Goal: Information Seeking & Learning: Learn about a topic

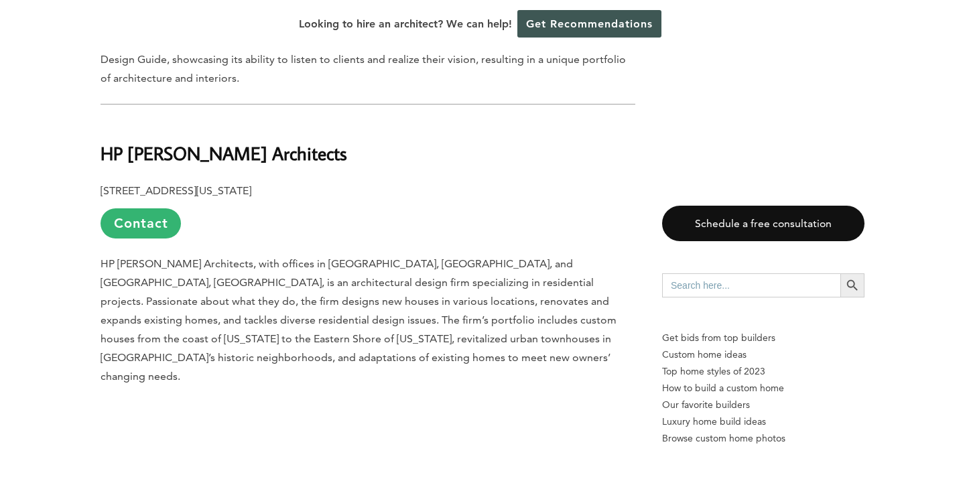
scroll to position [4961, 0]
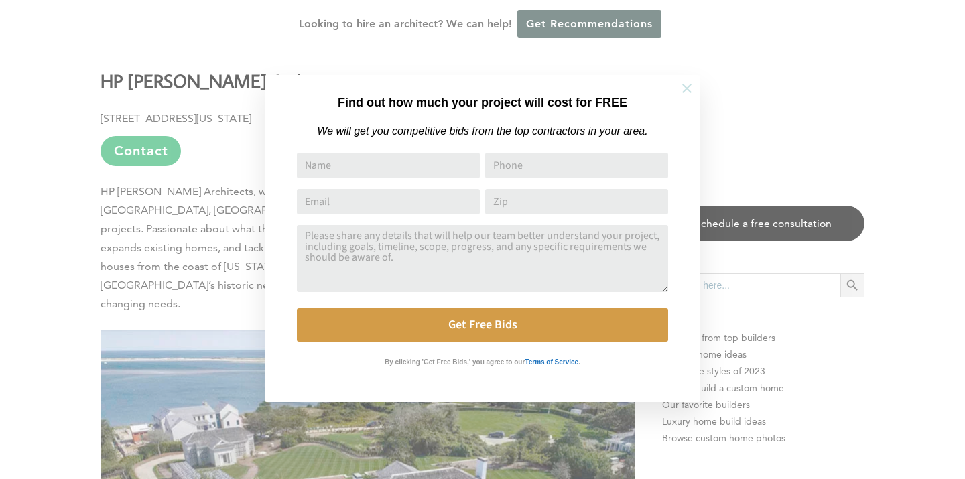
click at [689, 92] on icon at bounding box center [686, 88] width 15 height 15
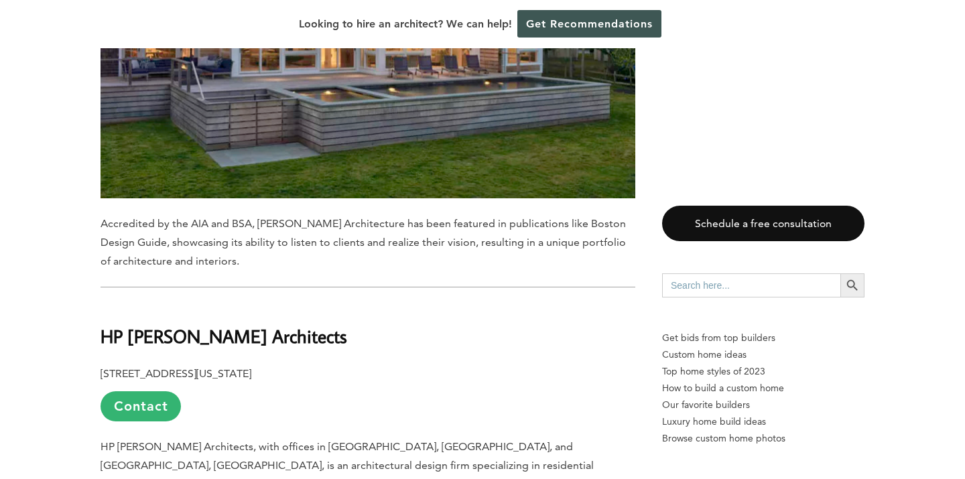
scroll to position [4685, 0]
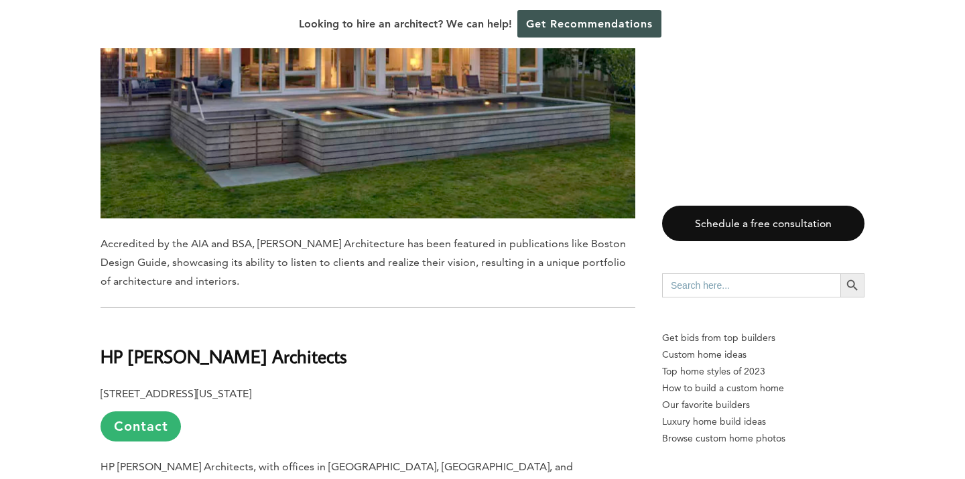
click at [168, 344] on b "HP Rovinelli Architects" at bounding box center [224, 355] width 247 height 23
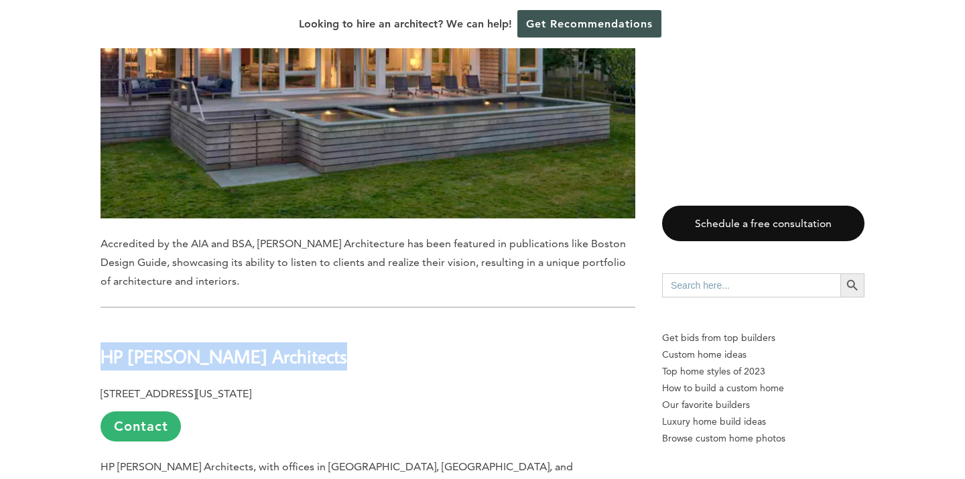
copy div "HP Rovinelli Architects"
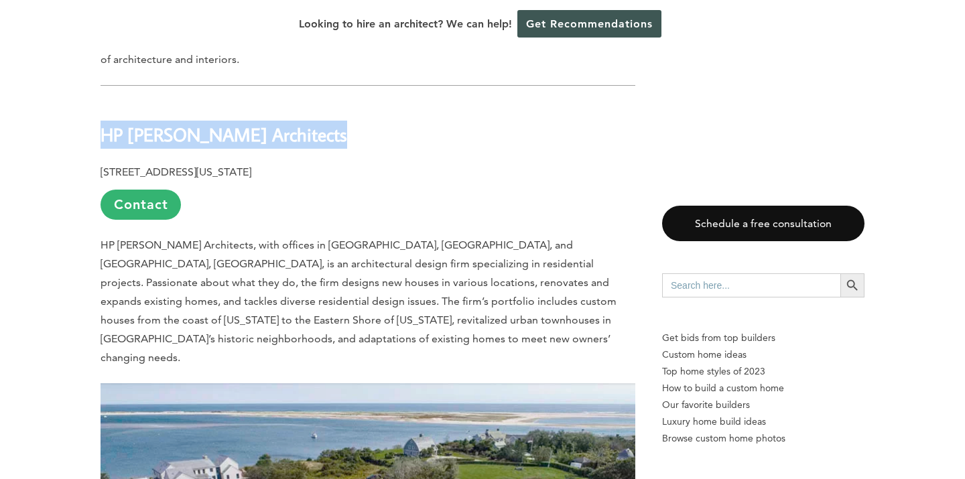
click at [395, 239] on span "HP Rovinelli Architects, with offices in Cambridge, MA, and Jamaica, VT, is an …" at bounding box center [359, 301] width 516 height 125
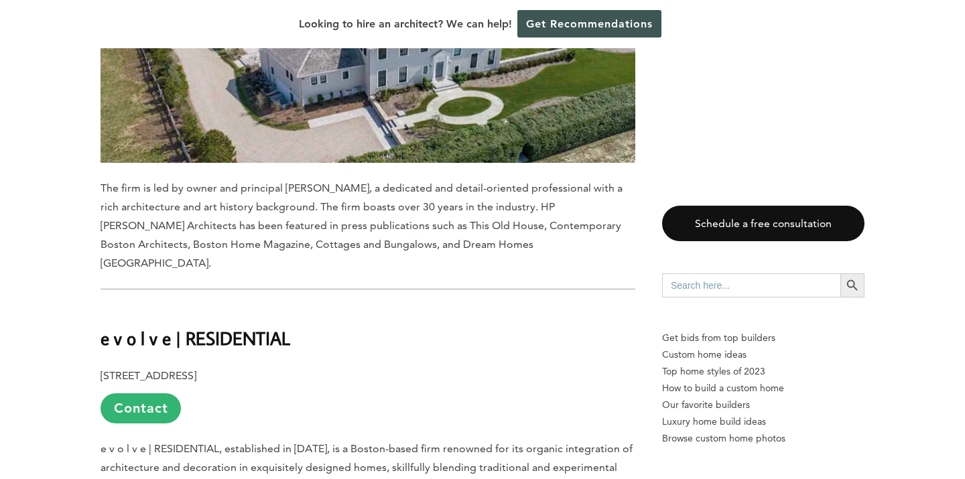
scroll to position [5407, 0]
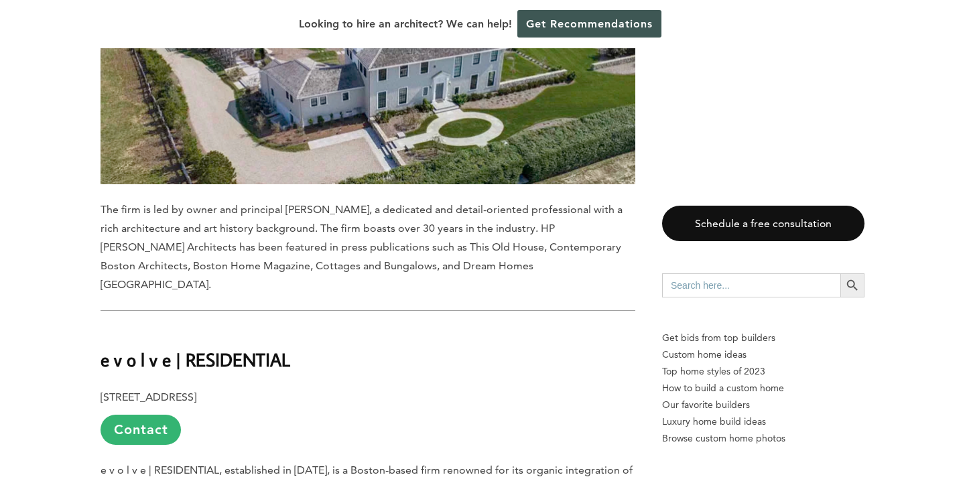
click at [184, 348] on b "e v o l v e | RESIDENTIAL" at bounding box center [196, 359] width 190 height 23
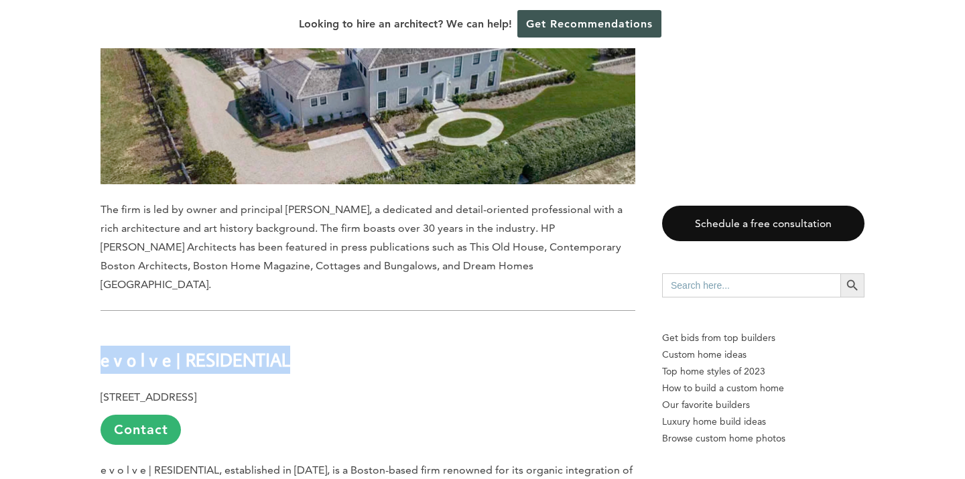
copy div "e v o l v e | RESIDENTIAL"
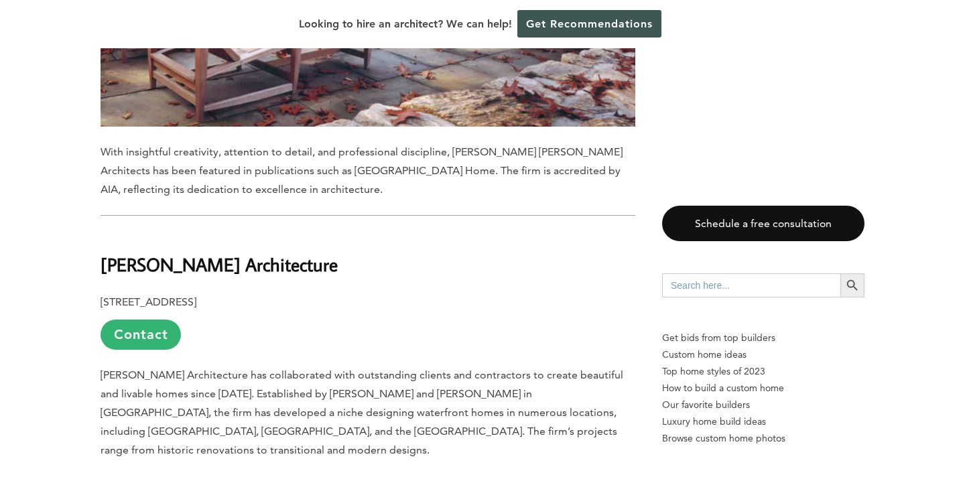
scroll to position [3993, 0]
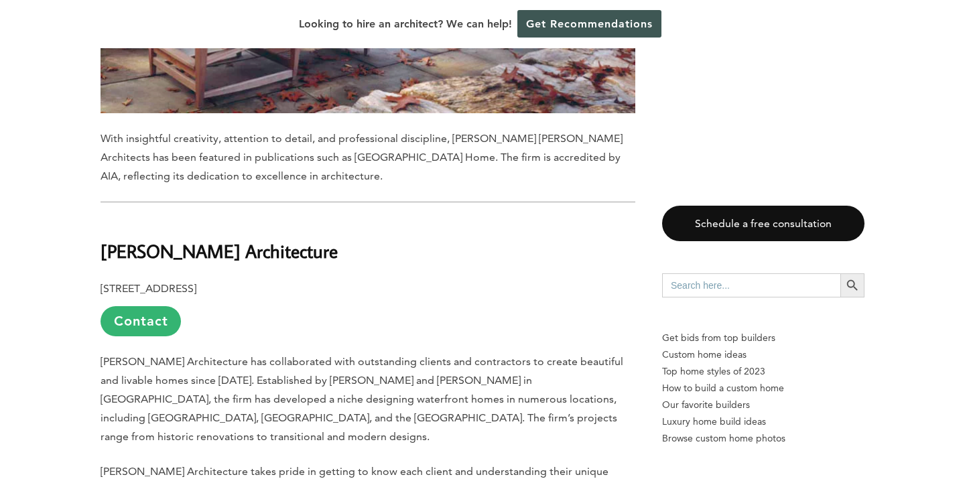
click at [138, 239] on b "Foley Fiore Architecture" at bounding box center [219, 250] width 237 height 23
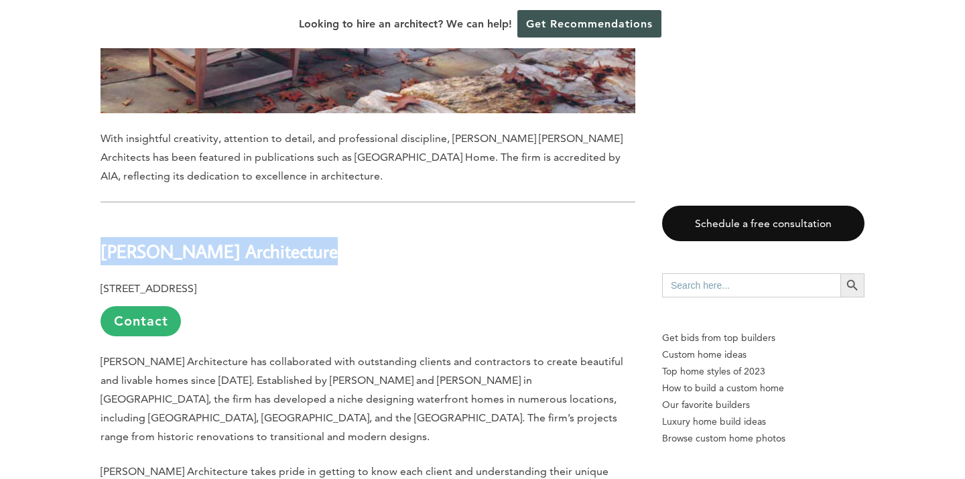
copy div "Foley Fiore Architecture"
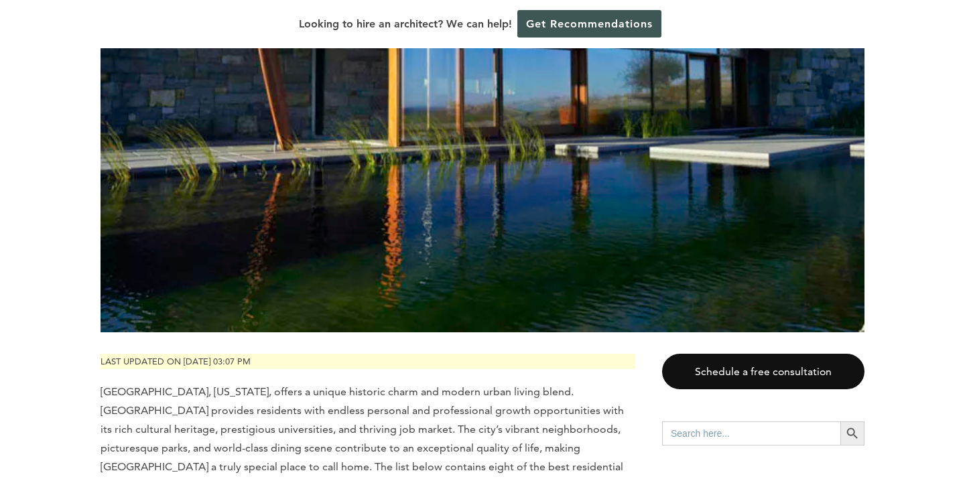
scroll to position [0, 0]
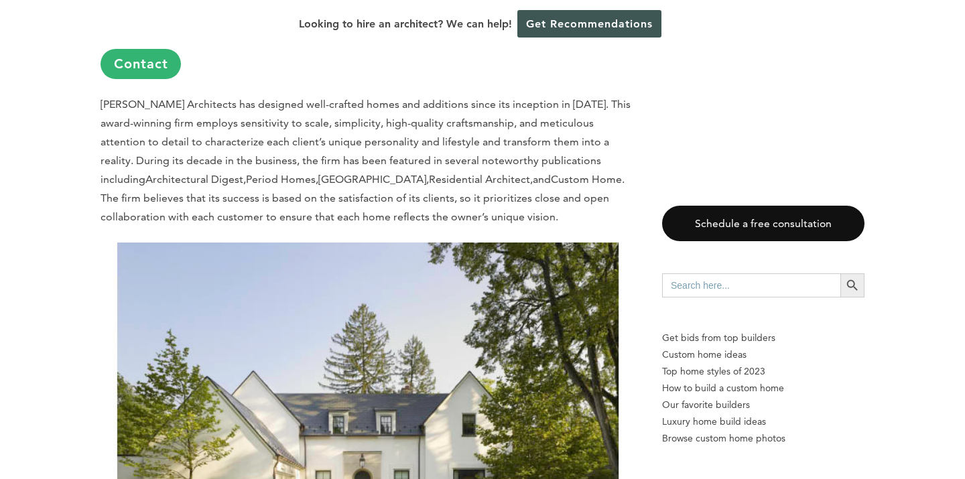
scroll to position [8878, 0]
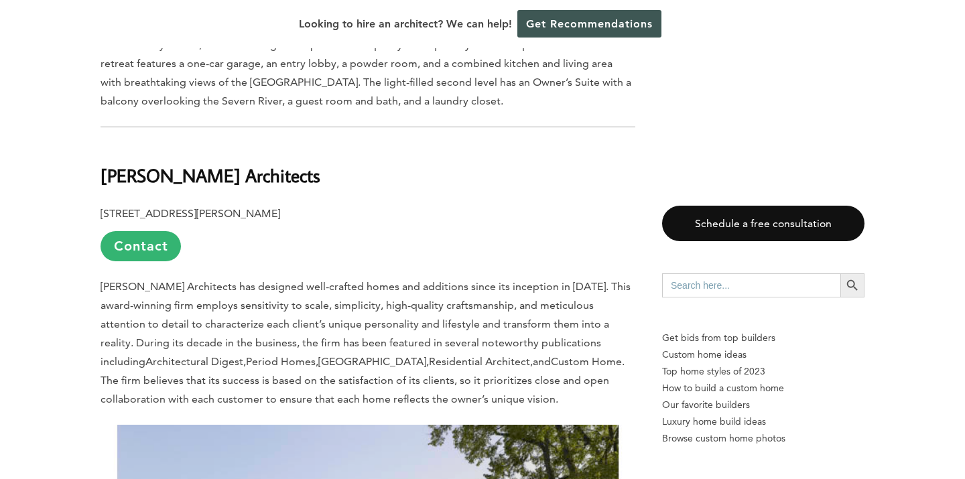
click at [153, 163] on b "[PERSON_NAME] Architects" at bounding box center [211, 174] width 220 height 23
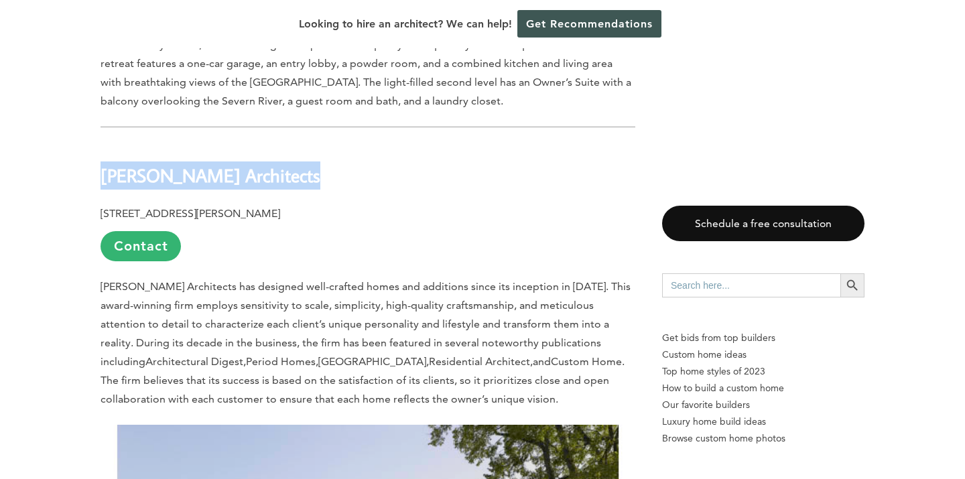
copy div "[PERSON_NAME] Architects"
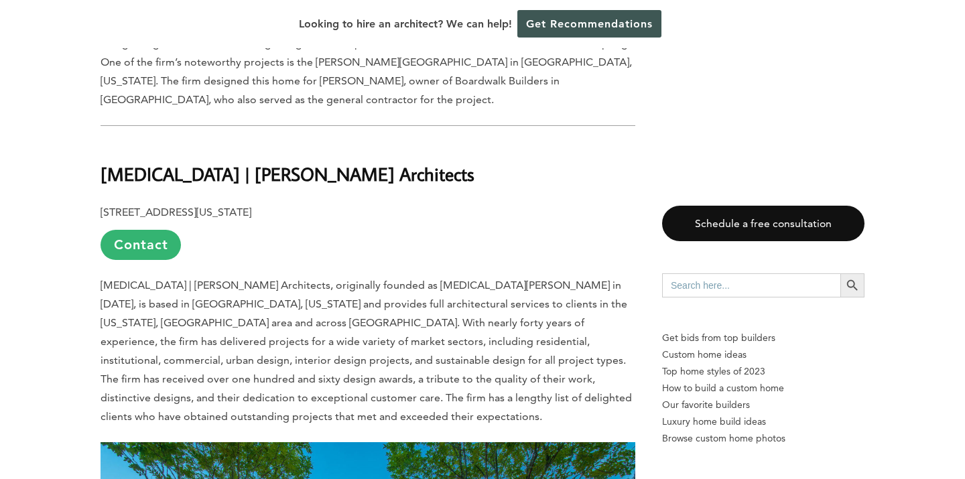
scroll to position [2456, 0]
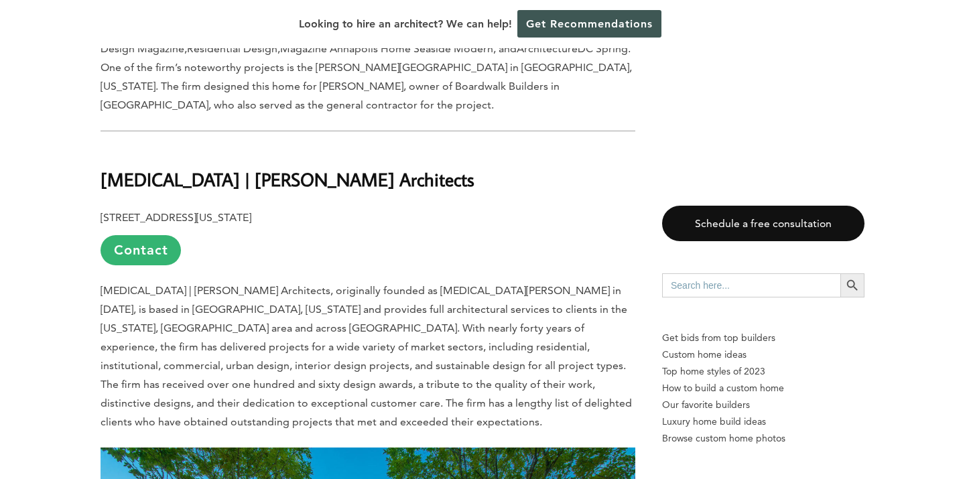
click at [180, 168] on b "[MEDICAL_DATA] | [PERSON_NAME] Architects" at bounding box center [288, 179] width 374 height 23
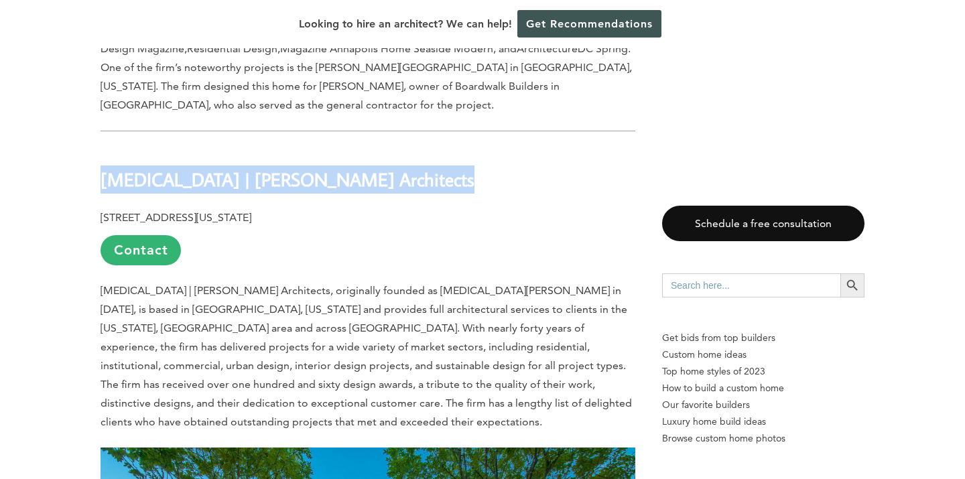
copy div "[MEDICAL_DATA] | [PERSON_NAME] Architects"
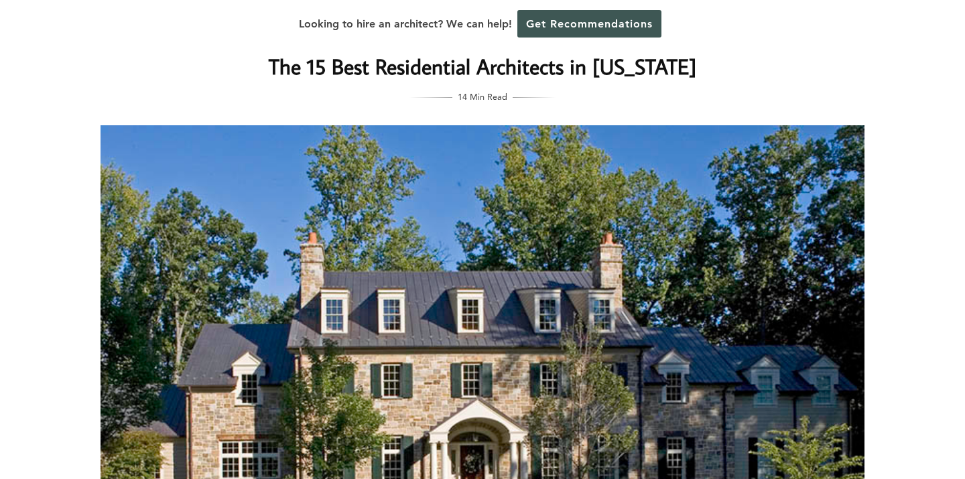
scroll to position [0, 0]
